Goal: Navigation & Orientation: Find specific page/section

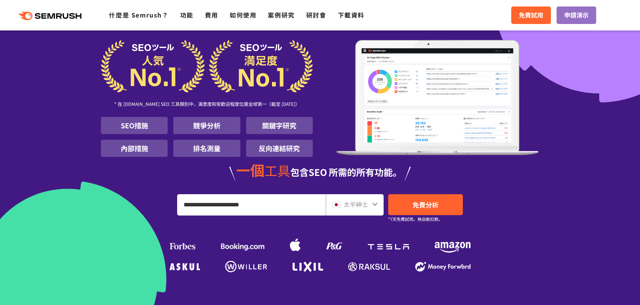
click at [371, 203] on div "太平紳士" at bounding box center [353, 205] width 42 height 10
click at [377, 204] on icon at bounding box center [375, 204] width 6 height 6
click at [375, 201] on icon at bounding box center [375, 204] width 6 height 6
click at [373, 205] on icon at bounding box center [374, 204] width 5 height 3
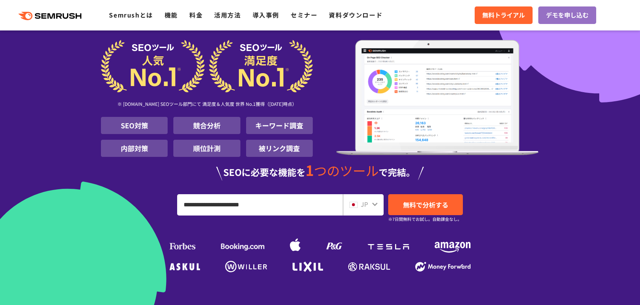
click at [374, 208] on div at bounding box center [375, 204] width 6 height 10
click at [372, 205] on icon at bounding box center [375, 204] width 6 height 6
click at [352, 202] on img at bounding box center [353, 205] width 8 height 6
